Goal: Book appointment/travel/reservation

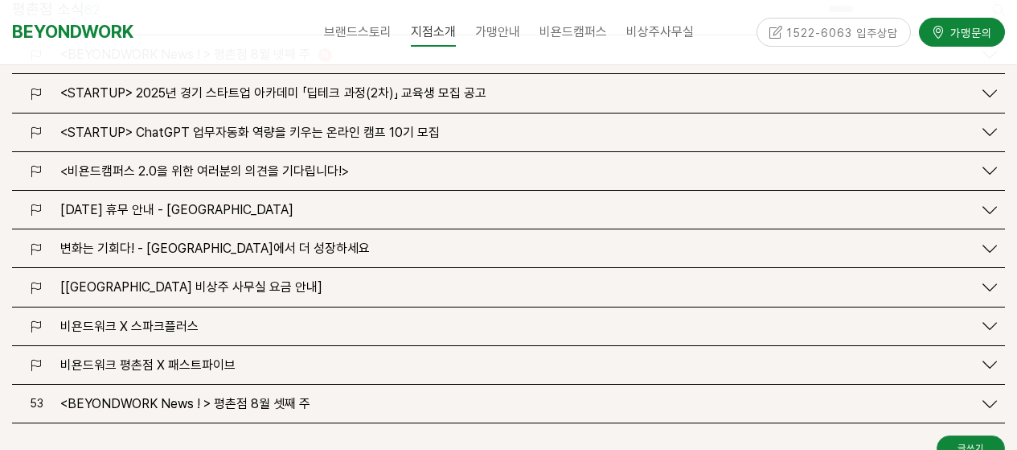
scroll to position [2091, 0]
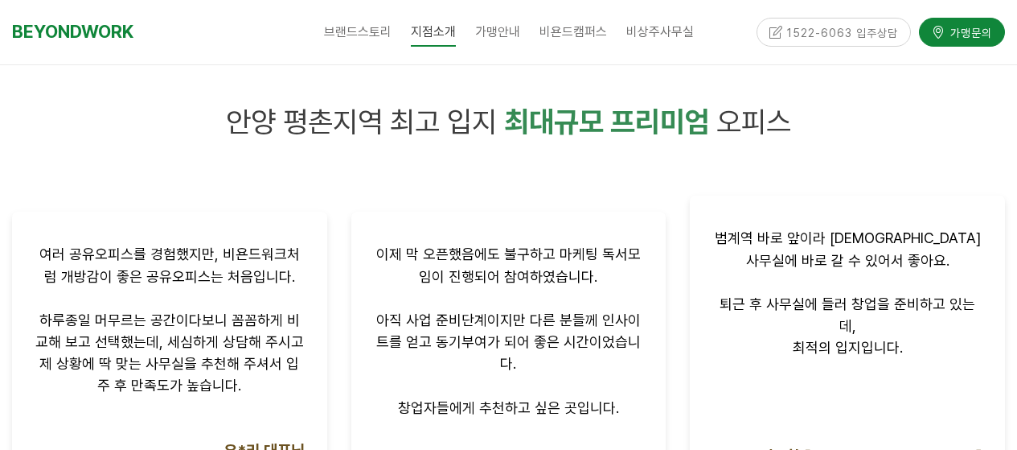
scroll to position [965, 0]
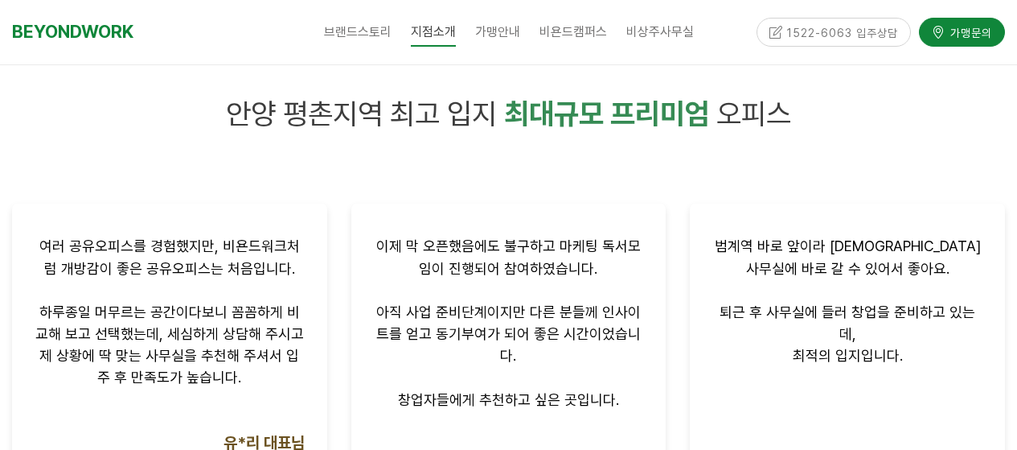
click at [836, 38] on div "1522-6063 입주상담" at bounding box center [834, 32] width 155 height 28
click at [859, 30] on div "1522-6063 입주상담" at bounding box center [834, 32] width 155 height 28
click at [903, 35] on div "1522-6063 입주상담" at bounding box center [834, 32] width 155 height 28
click at [877, 30] on div "1522-6063 입주상담" at bounding box center [834, 32] width 155 height 28
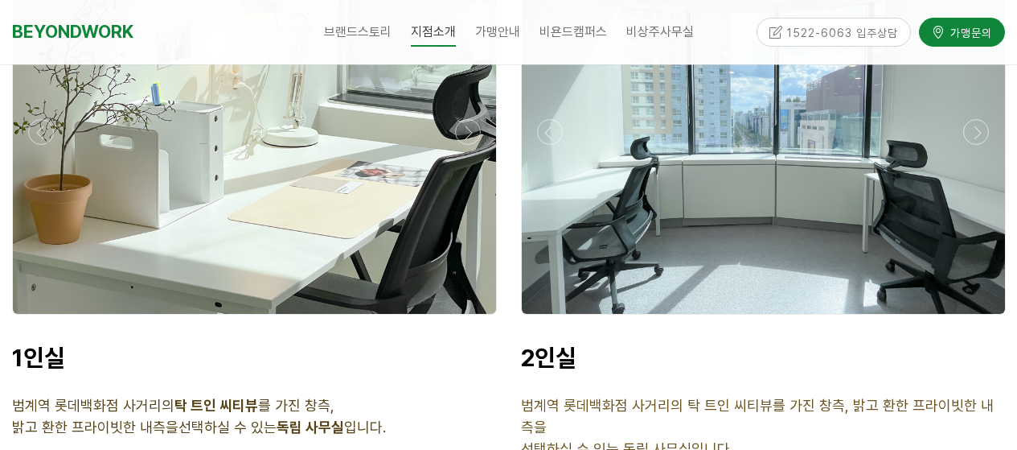
scroll to position [4205, 0]
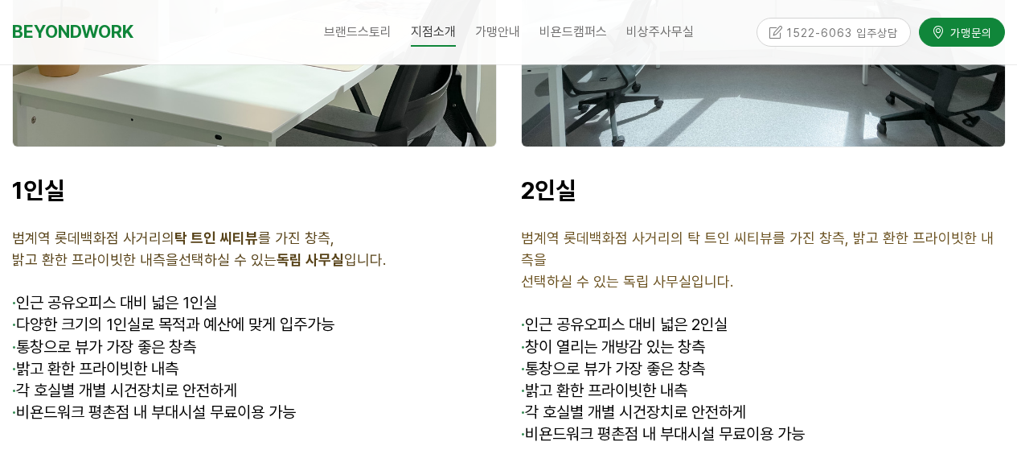
drag, startPoint x: 117, startPoint y: 241, endPoint x: 310, endPoint y: 238, distance: 193.0
click at [310, 271] on p at bounding box center [254, 282] width 485 height 22
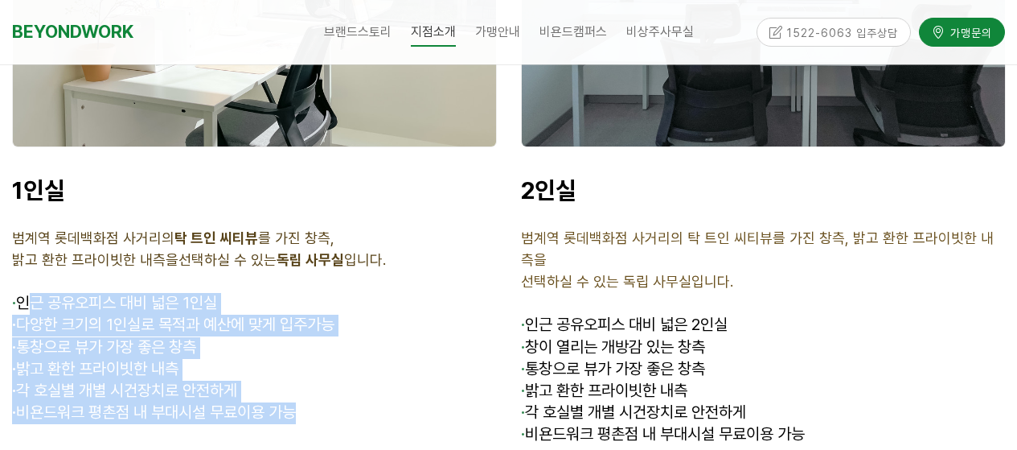
drag, startPoint x: 27, startPoint y: 267, endPoint x: 344, endPoint y: 370, distance: 333.2
click at [344, 370] on div "1인실 범계역 롯데백화점 사거리의 탁 트인 씨티뷰 를 가진 창측, 밝고 환한 프라이빗한 내측을 선택하실 수 있는 독립 사무실 입니다. · 인근…" at bounding box center [254, 310] width 485 height 270
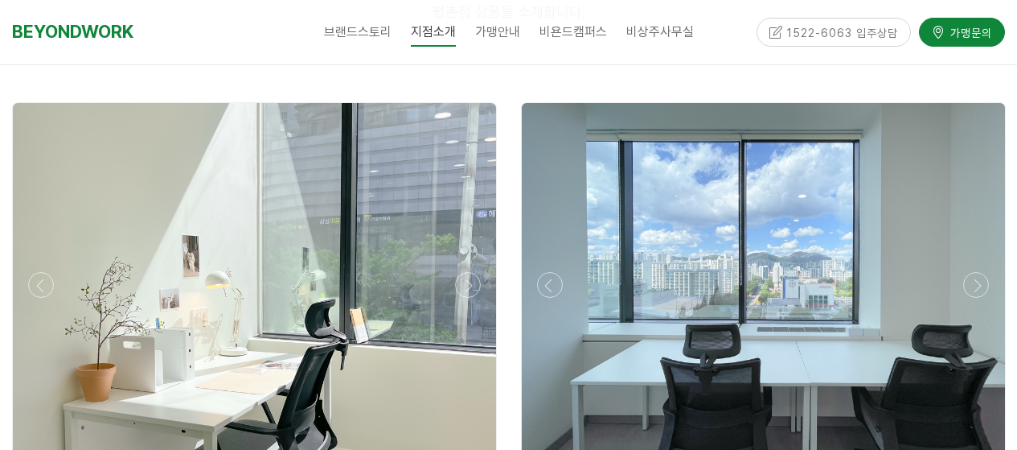
scroll to position [3883, 0]
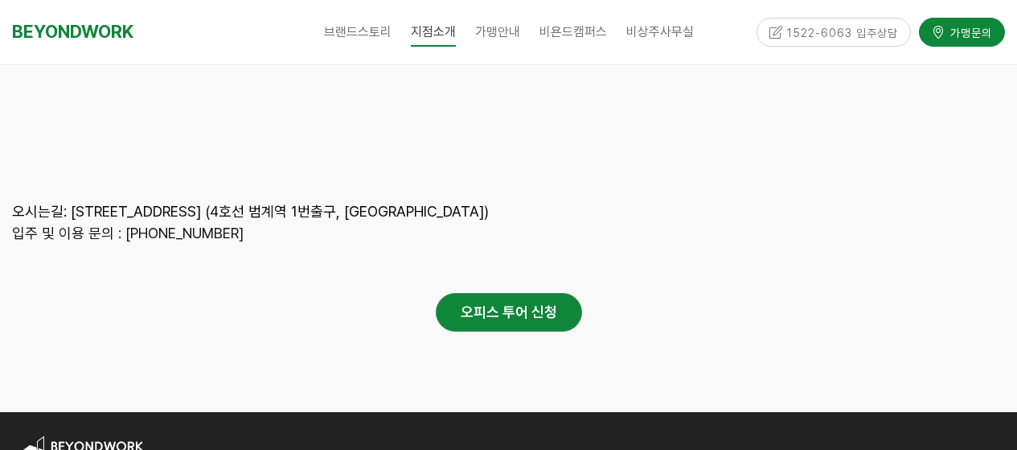
scroll to position [7985, 0]
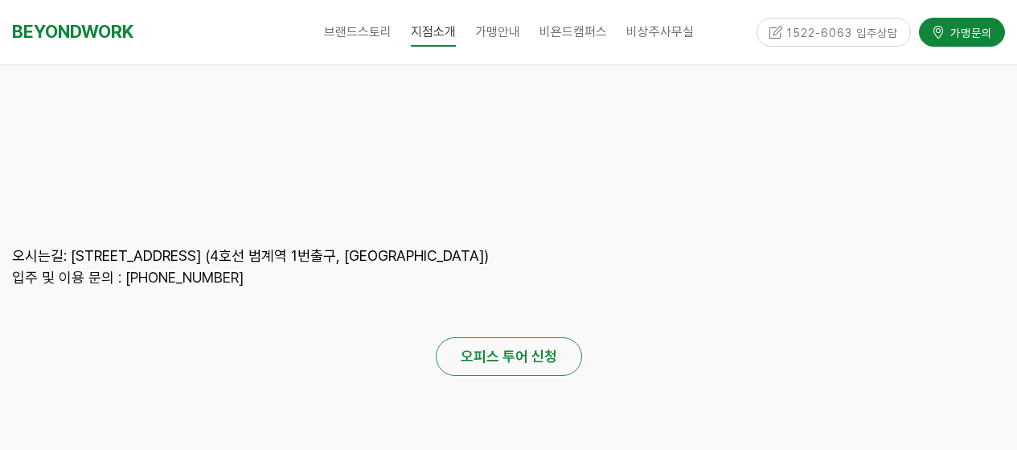
click at [478, 337] on link "오피스 투어 신청" at bounding box center [509, 356] width 146 height 39
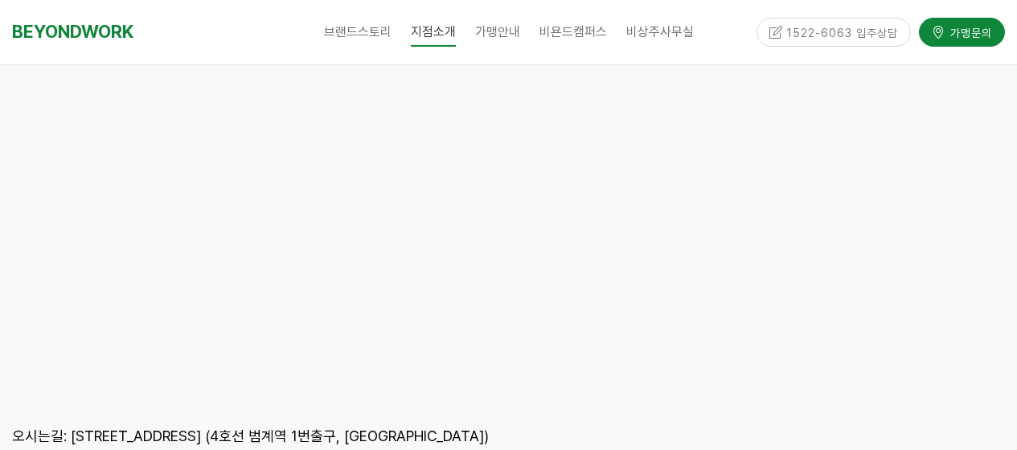
scroll to position [7744, 0]
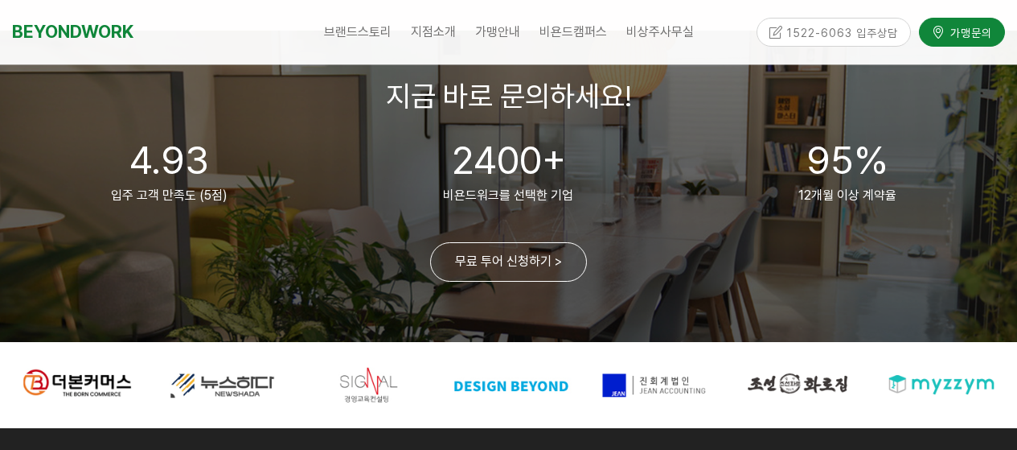
scroll to position [3861, 0]
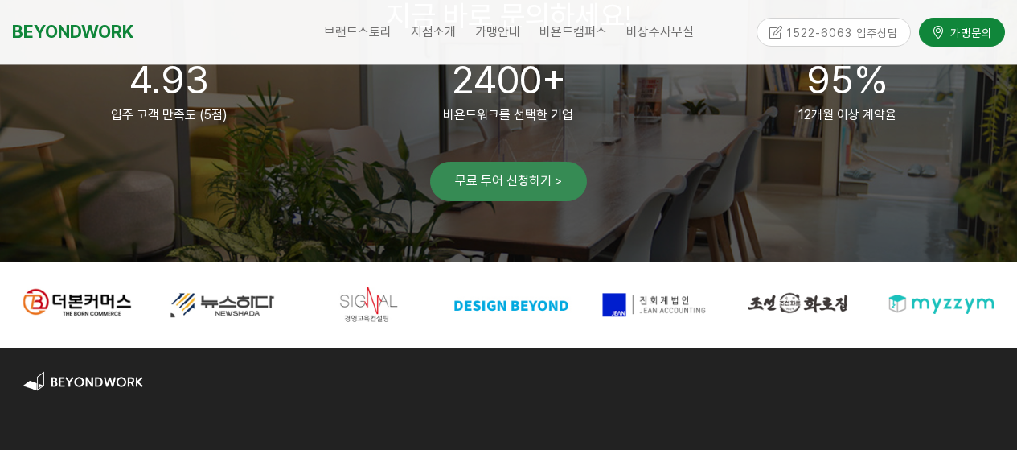
click at [525, 181] on link "무료 투어 신청하기 >" at bounding box center [508, 181] width 157 height 39
